Goal: Information Seeking & Learning: Compare options

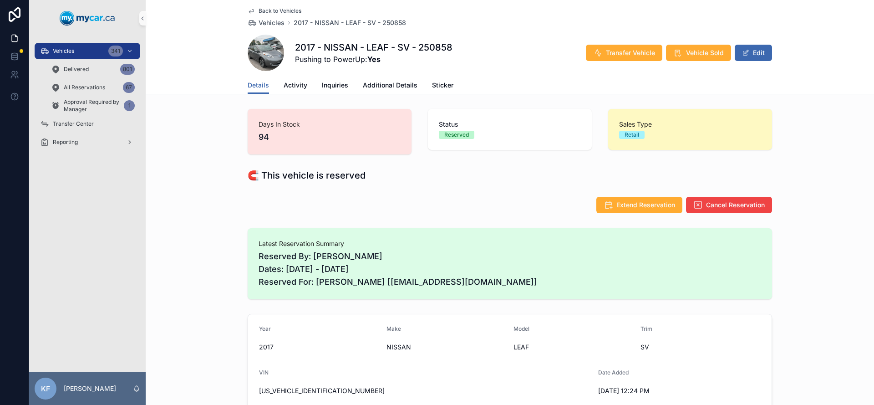
click at [262, 10] on span "Back to Vehicles" at bounding box center [280, 10] width 43 height 7
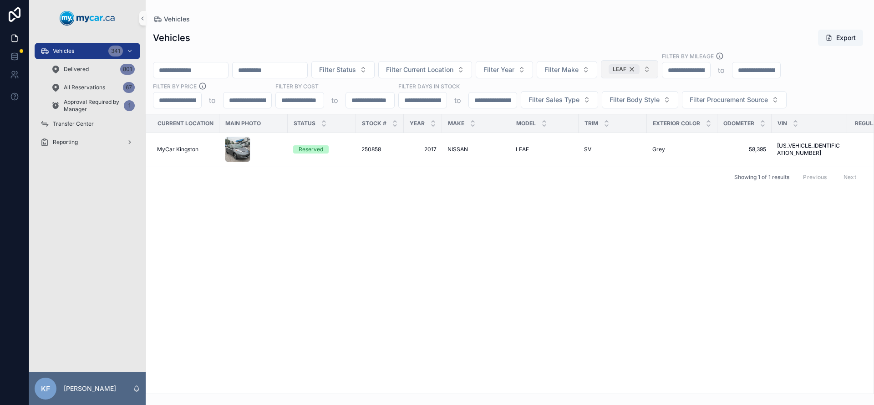
click at [640, 70] on div "LEAF" at bounding box center [624, 69] width 31 height 10
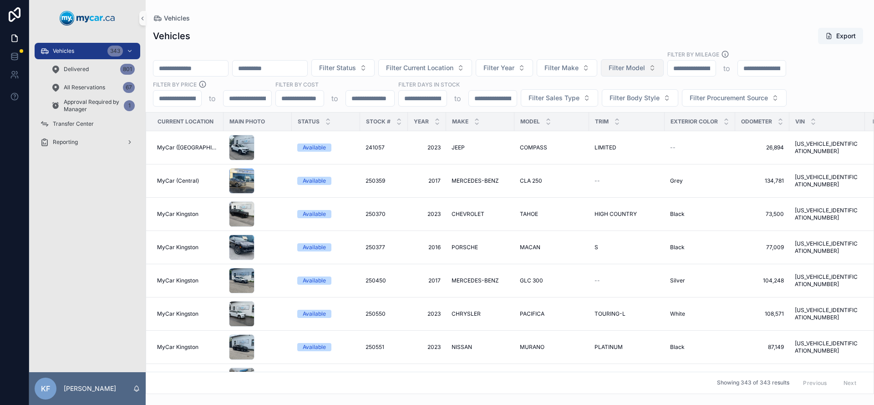
click at [219, 64] on input "scrollable content" at bounding box center [190, 68] width 75 height 13
click at [637, 66] on span "Filter Model" at bounding box center [627, 67] width 36 height 9
type input "*******"
click at [633, 111] on div "CLA 250" at bounding box center [655, 104] width 109 height 15
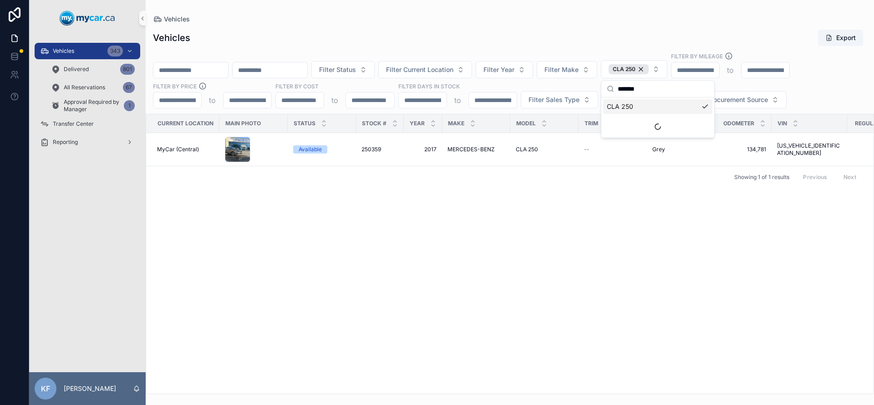
click at [576, 18] on div "Vehicles" at bounding box center [510, 19] width 714 height 9
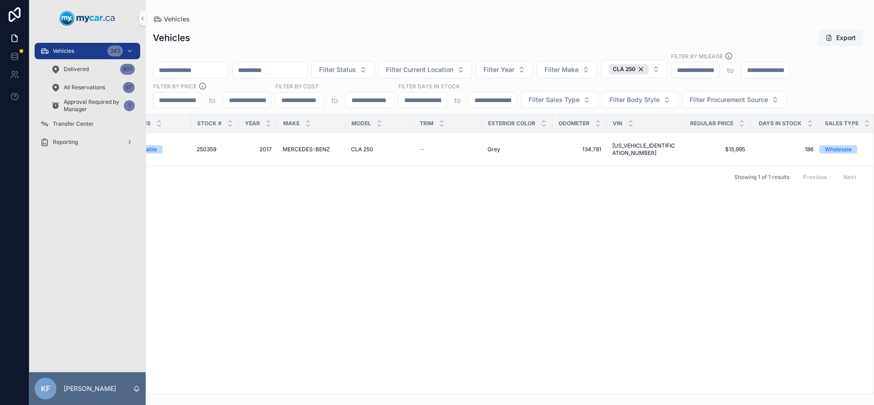
scroll to position [0, 176]
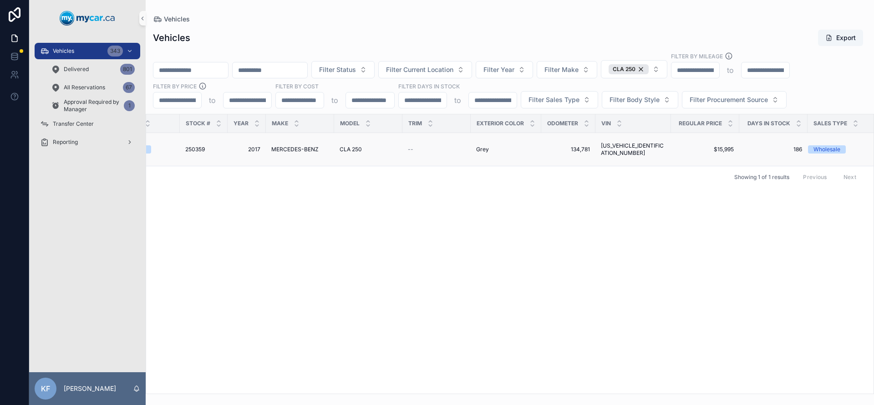
click at [632, 148] on span "[US_VEHICLE_IDENTIFICATION_NUMBER]" at bounding box center [633, 149] width 65 height 15
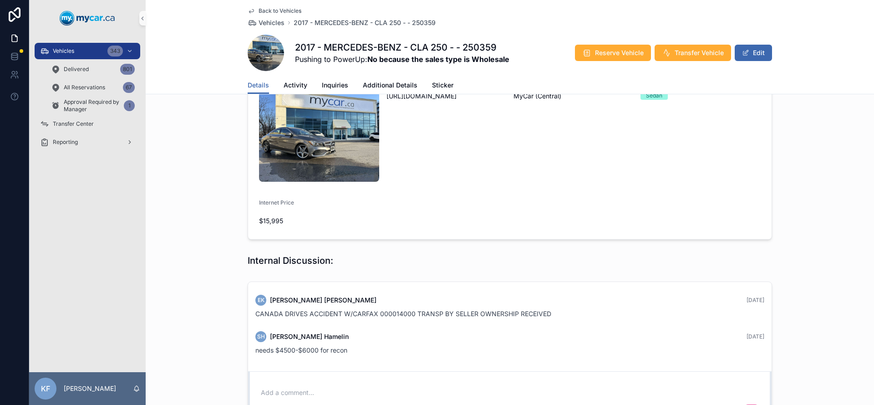
scroll to position [290, 0]
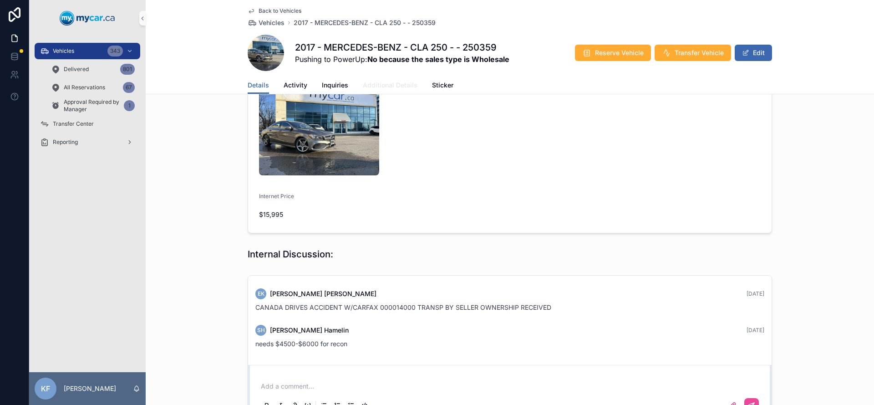
click at [403, 86] on span "Additional Details" at bounding box center [390, 85] width 55 height 9
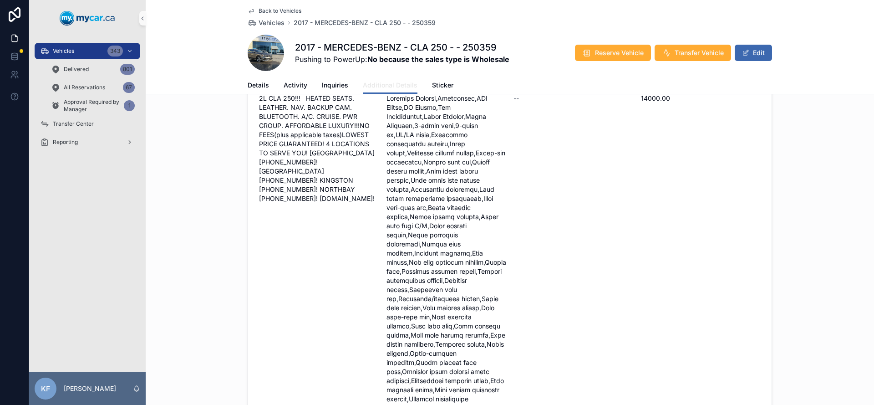
scroll to position [172, 0]
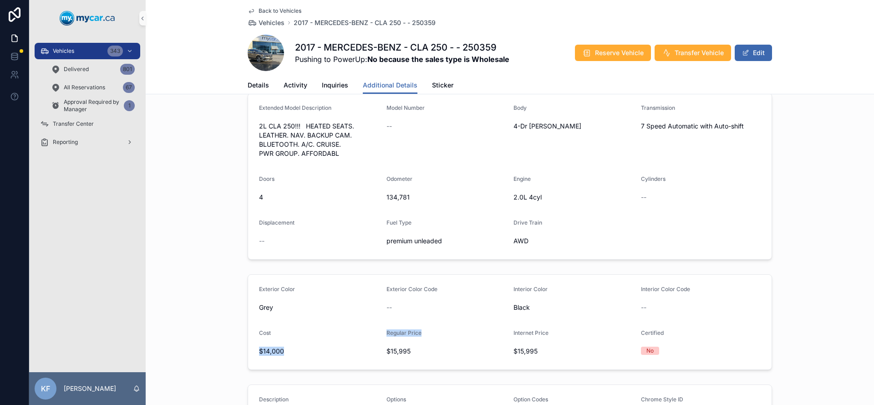
click at [443, 350] on div "Regular Price $15,995" at bounding box center [446, 343] width 120 height 29
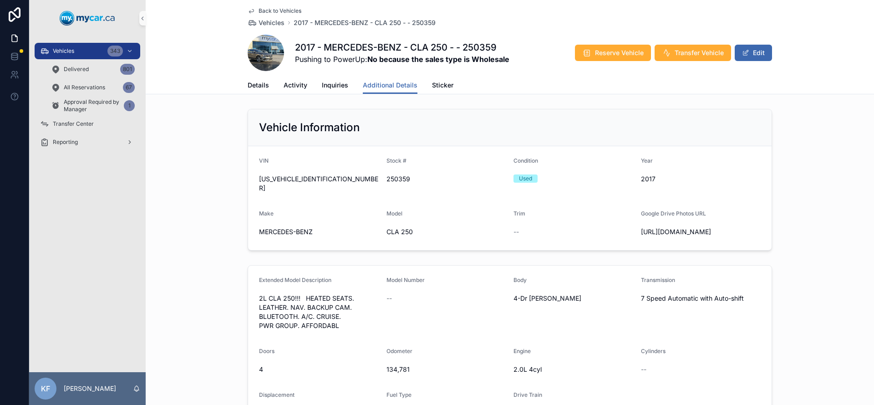
scroll to position [2, 0]
click at [267, 9] on span "Back to Vehicles" at bounding box center [280, 10] width 43 height 7
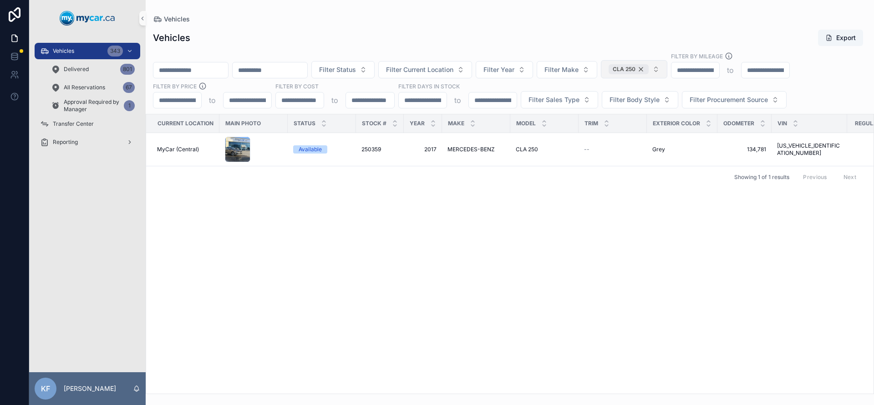
click at [649, 71] on div "CLA 250" at bounding box center [629, 69] width 40 height 10
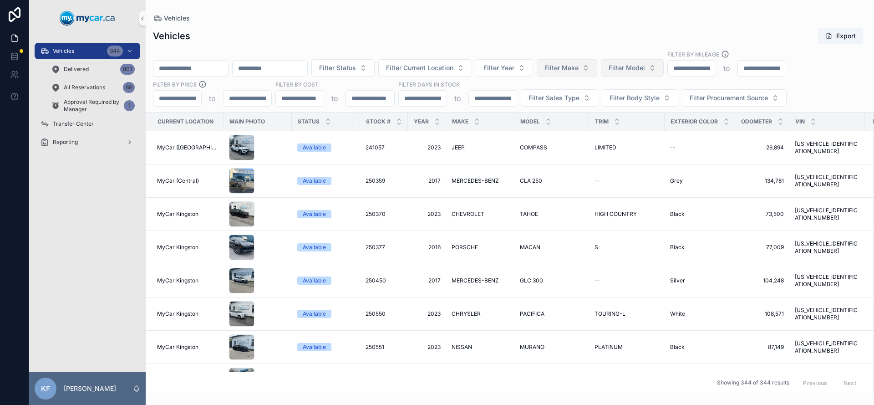
click at [597, 69] on button "Filter Make" at bounding box center [567, 67] width 61 height 17
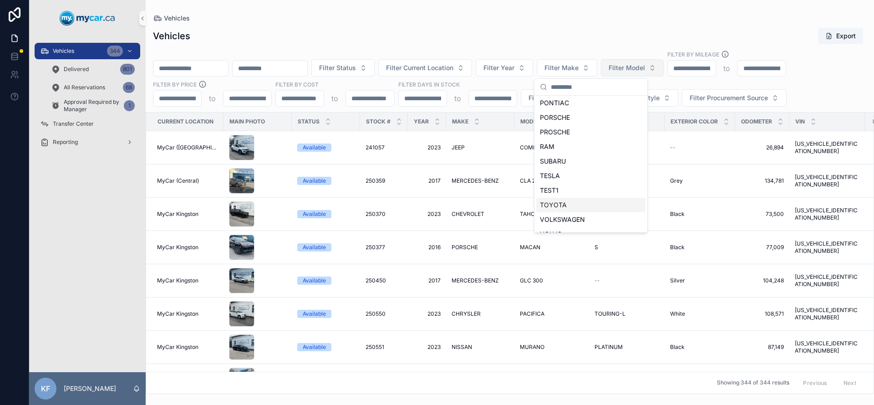
click at [565, 203] on div "TOYOTA" at bounding box center [590, 205] width 109 height 15
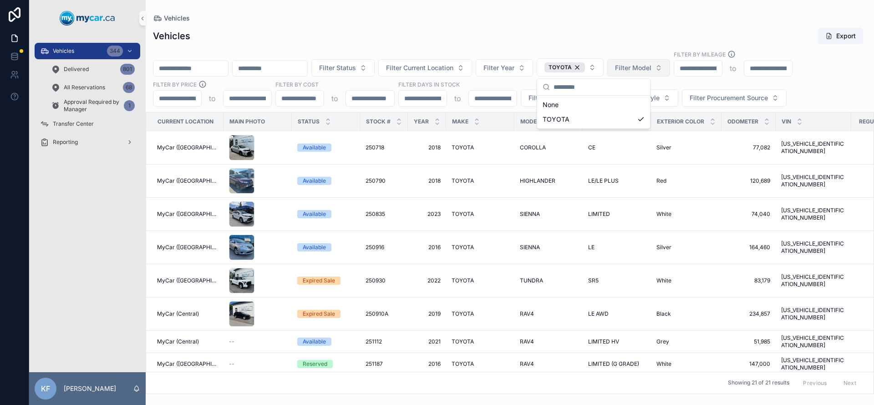
click at [432, 32] on div "Vehicles Export" at bounding box center [510, 35] width 714 height 17
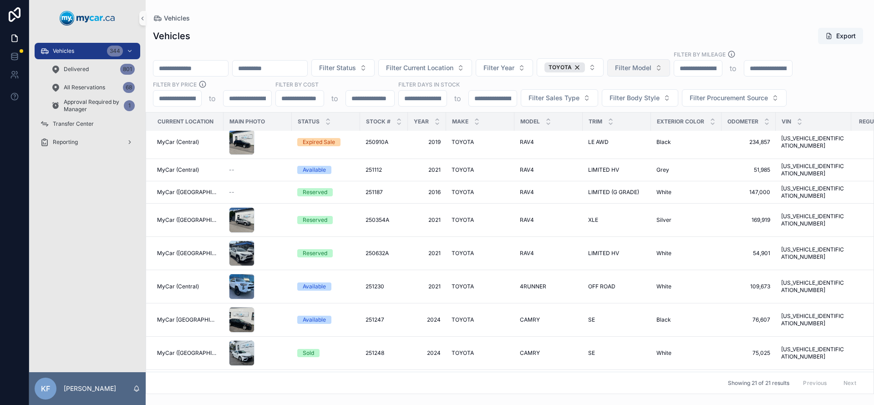
scroll to position [308, 0]
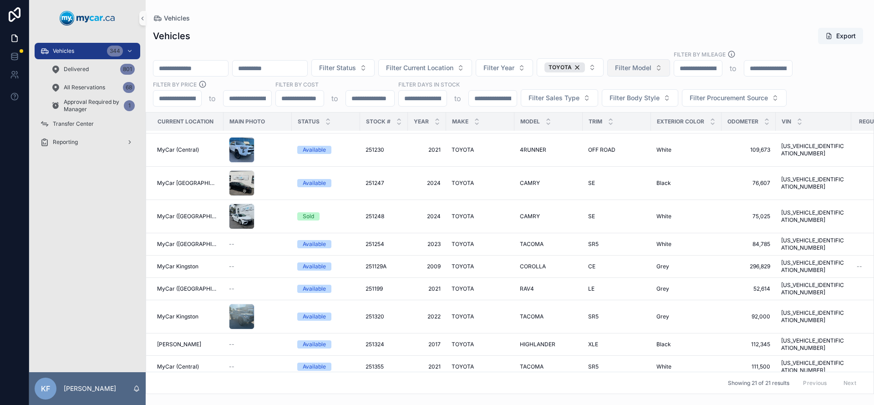
click at [651, 69] on span "Filter Model" at bounding box center [633, 67] width 36 height 9
type input "****"
click at [642, 103] on div "SIENNA" at bounding box center [661, 104] width 109 height 15
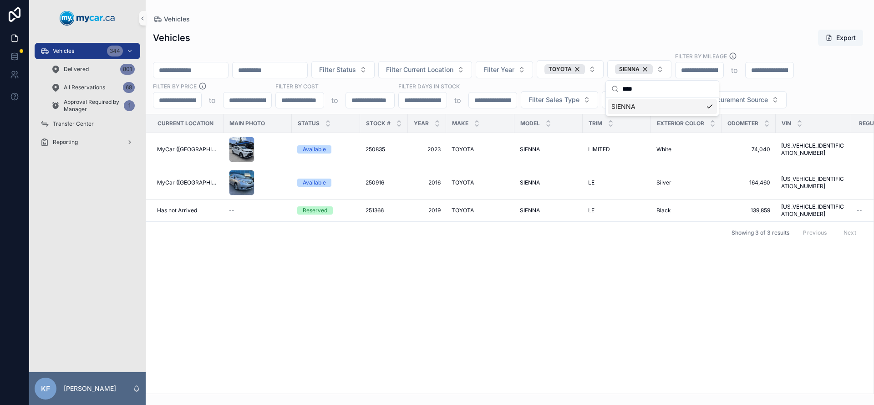
click at [605, 30] on div "Vehicles Export" at bounding box center [510, 37] width 714 height 17
click at [535, 275] on div "Current Location Main Photo Status Stock # Year Make Model Trim Exterior Color …" at bounding box center [509, 253] width 727 height 279
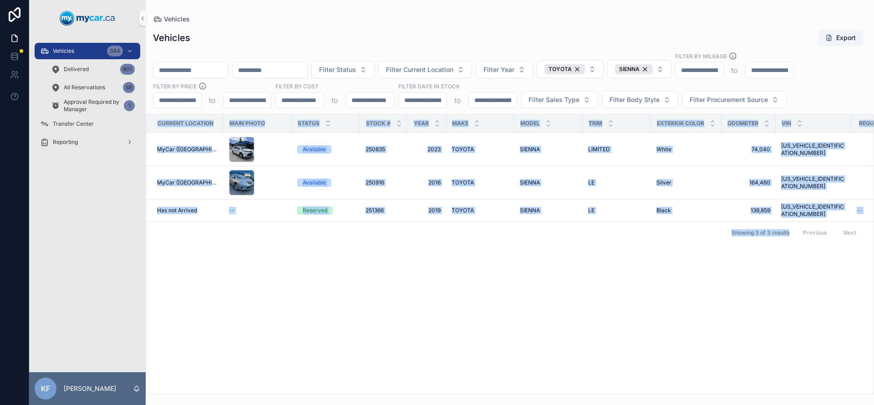
drag, startPoint x: 761, startPoint y: 270, endPoint x: 177, endPoint y: 117, distance: 604.1
click at [177, 117] on div "Current Location Main Photo Status Stock # Year Make Model Trim Exterior Color …" at bounding box center [509, 253] width 727 height 279
click at [635, 276] on div "Current Location Main Photo Status Stock # Year Make Model Trim Exterior Color …" at bounding box center [509, 253] width 727 height 279
drag, startPoint x: 817, startPoint y: 267, endPoint x: 280, endPoint y: 142, distance: 551.2
click at [280, 142] on div "Current Location Main Photo Status Stock # Year Make Model Trim Exterior Color …" at bounding box center [509, 253] width 727 height 279
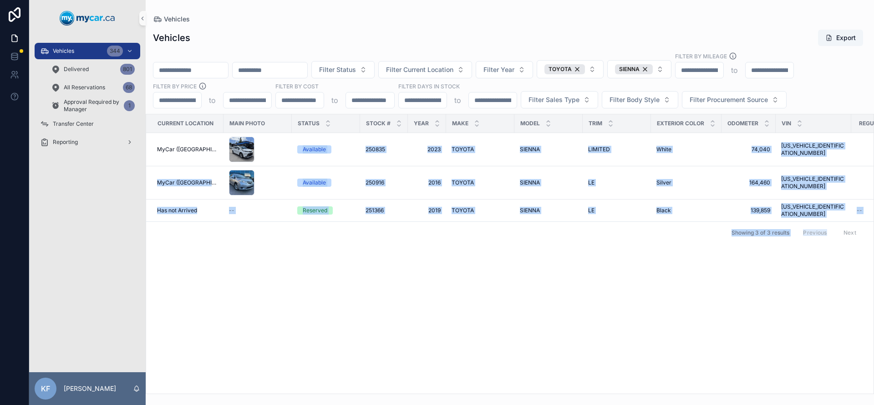
click at [617, 267] on div "Current Location Main Photo Status Stock # Year Make Model Trim Exterior Color …" at bounding box center [509, 253] width 727 height 279
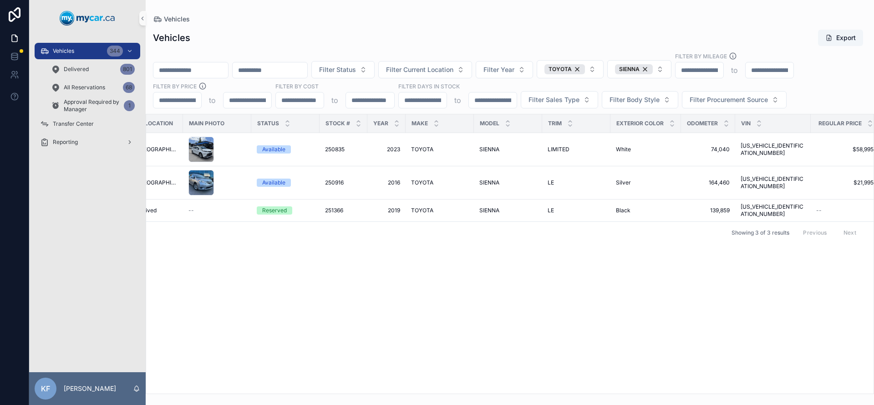
scroll to position [0, 42]
click at [813, 288] on div "Current Location Main Photo Status Stock # Year Make Model Trim Exterior Color …" at bounding box center [509, 253] width 727 height 279
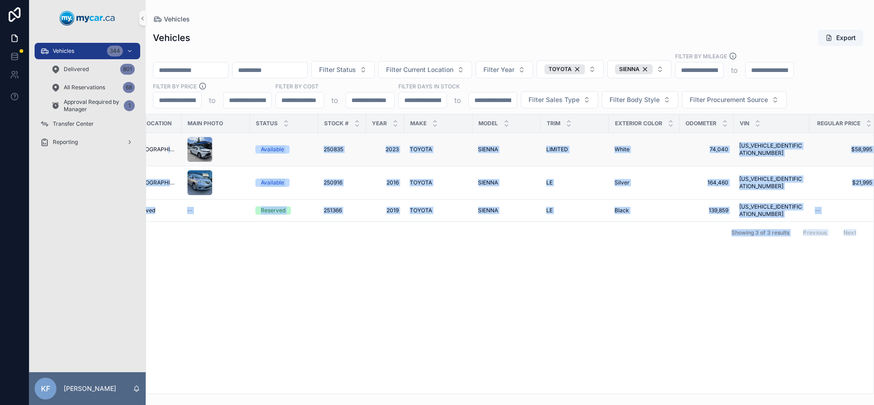
drag, startPoint x: 791, startPoint y: 275, endPoint x: 233, endPoint y: 147, distance: 572.3
click at [233, 147] on div "Current Location Main Photo Status Stock # Year Make Model Trim Exterior Color …" at bounding box center [509, 253] width 727 height 279
click at [447, 287] on div "Current Location Main Photo Status Stock # Year Make Model Trim Exterior Color …" at bounding box center [509, 253] width 727 height 279
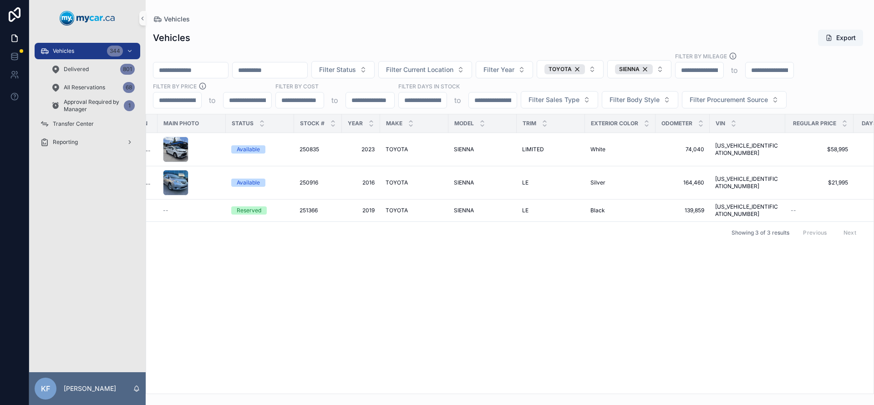
scroll to position [0, 0]
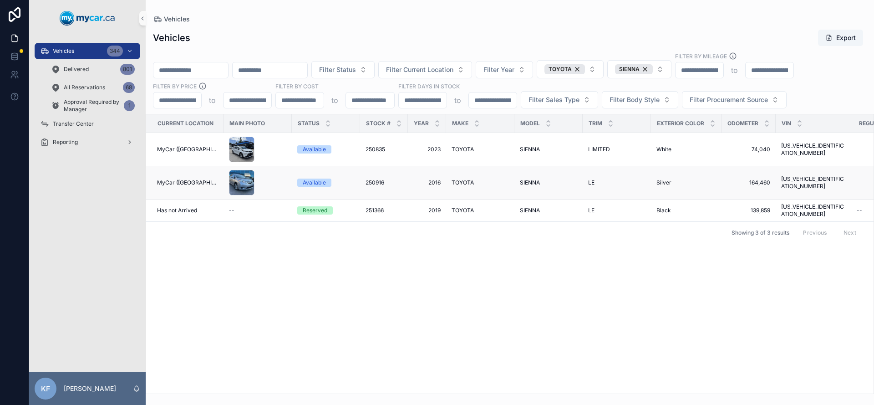
click at [316, 182] on div "Available" at bounding box center [314, 182] width 23 height 8
